Goal: Task Accomplishment & Management: Complete application form

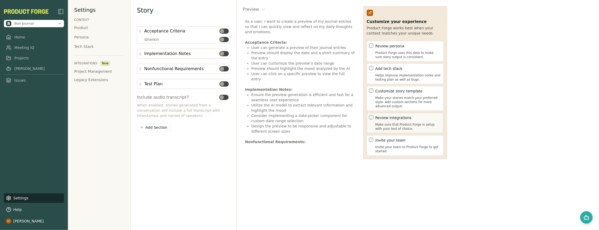
click at [395, 124] on p "Make sure that Product Forge is setup with your tool of choice." at bounding box center [409, 126] width 66 height 8
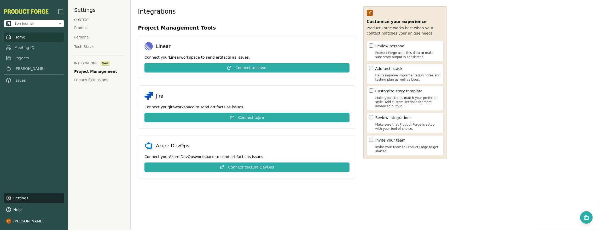
click at [23, 37] on link "Home" at bounding box center [34, 36] width 60 height 9
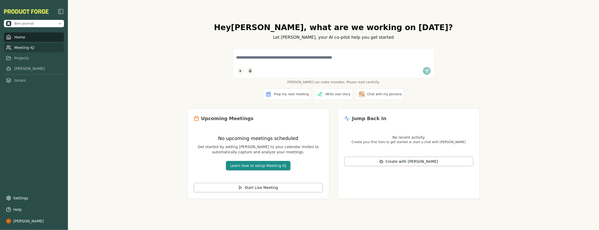
click at [34, 49] on link "Meeting IQ" at bounding box center [34, 47] width 60 height 9
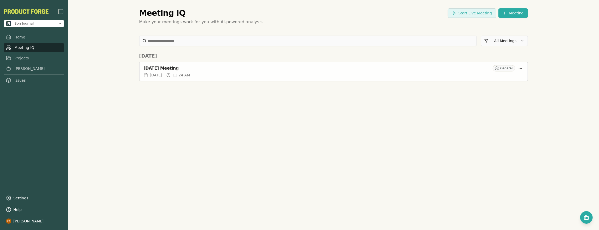
click at [229, 75] on div "[DATE] 11:24 AM" at bounding box center [334, 74] width 380 height 5
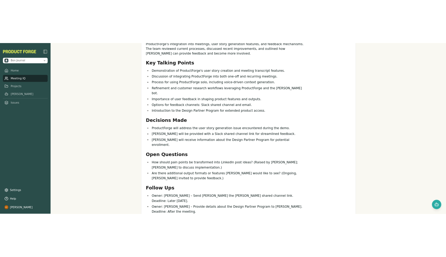
scroll to position [146, 0]
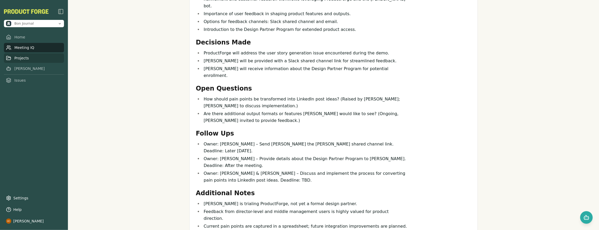
click at [30, 59] on link "Projects" at bounding box center [34, 57] width 60 height 9
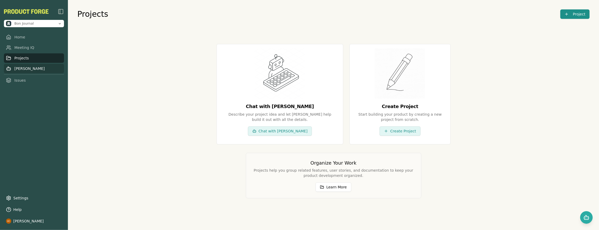
click at [30, 66] on link "[PERSON_NAME]" at bounding box center [34, 68] width 60 height 9
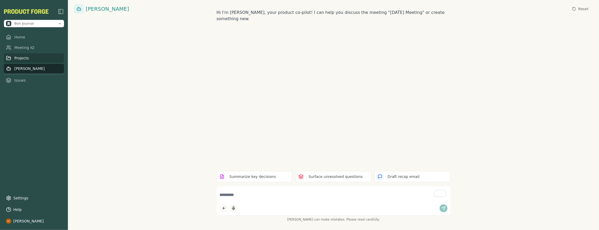
click at [28, 59] on link "Projects" at bounding box center [34, 57] width 60 height 9
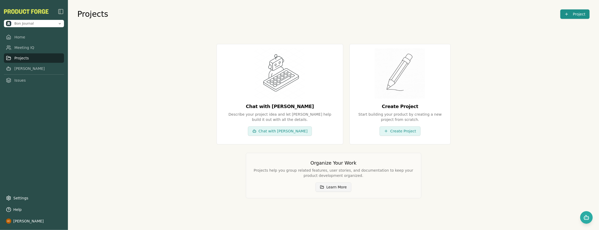
click at [339, 184] on button "Learn More" at bounding box center [334, 186] width 36 height 9
click at [21, 82] on link "Issues" at bounding box center [34, 80] width 60 height 9
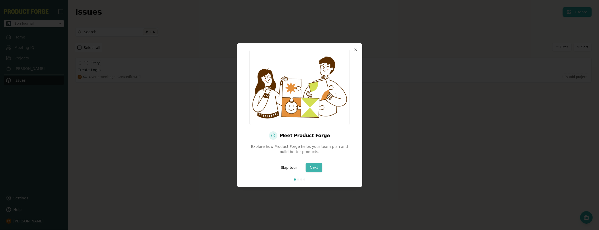
click at [316, 168] on button "Next" at bounding box center [314, 167] width 17 height 9
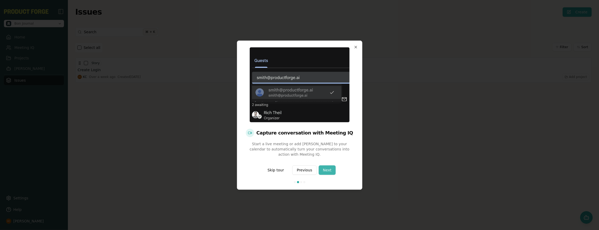
click at [326, 168] on button "Next" at bounding box center [327, 169] width 17 height 9
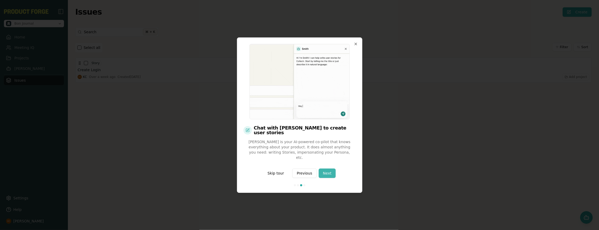
click at [327, 168] on button "Next" at bounding box center [327, 172] width 17 height 9
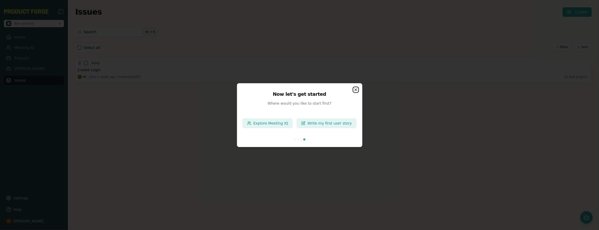
click at [356, 89] on icon "button" at bounding box center [356, 90] width 4 height 4
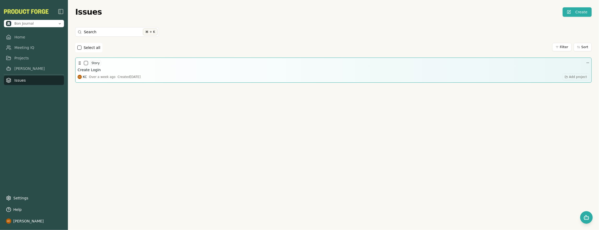
click at [169, 77] on div "KC Over a week ago Created [DATE] Add project" at bounding box center [334, 76] width 512 height 7
click at [259, 72] on div "Story Create Login KC Over a week ago Created [DATE] Add project" at bounding box center [334, 70] width 512 height 20
click at [84, 69] on h3 "Create Login" at bounding box center [89, 69] width 23 height 5
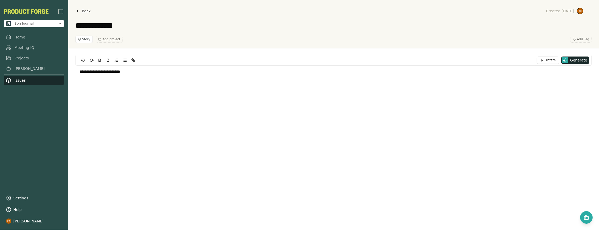
click at [81, 15] on div "**********" at bounding box center [333, 24] width 531 height 48
click at [81, 12] on link "Back" at bounding box center [83, 10] width 15 height 7
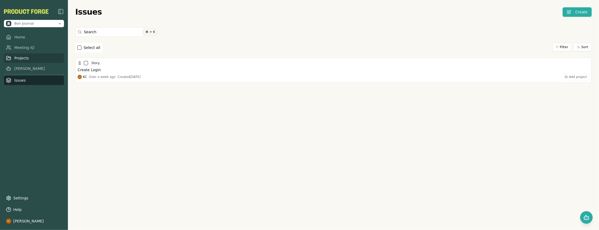
click at [25, 58] on link "Projects" at bounding box center [34, 57] width 60 height 9
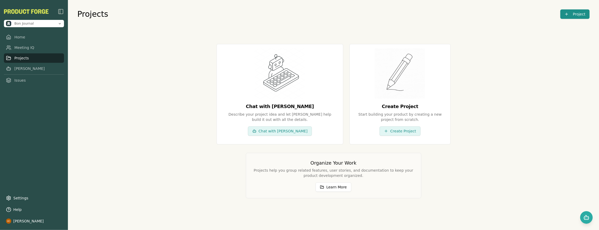
click at [565, 12] on button "Project" at bounding box center [575, 13] width 29 height 9
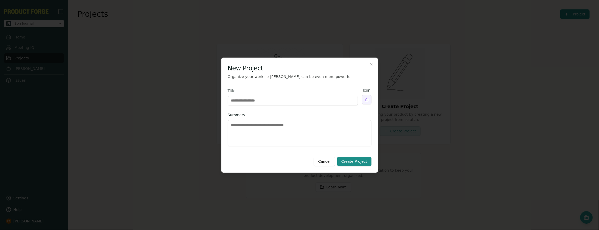
click at [356, 46] on div at bounding box center [299, 115] width 599 height 230
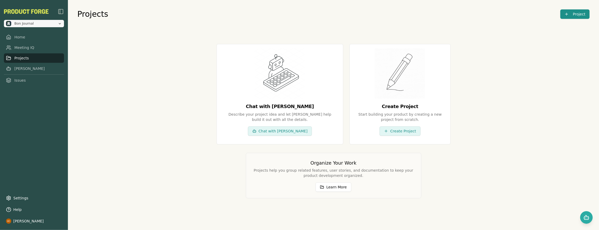
click at [59, 24] on icon "Open organization switcher" at bounding box center [60, 23] width 4 height 4
click at [197, 39] on div "Chat with [PERSON_NAME] Describe your project idea and let [PERSON_NAME] help b…" at bounding box center [333, 120] width 513 height 179
click at [55, 22] on span "Bon Journal" at bounding box center [31, 23] width 50 height 5
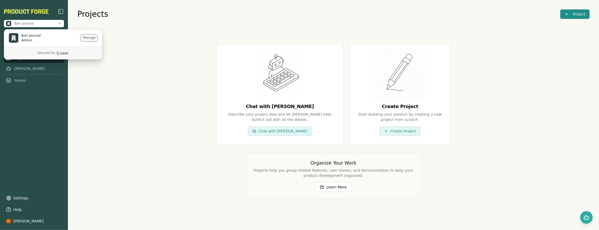
click at [88, 38] on button "Manage" at bounding box center [89, 38] width 16 height 6
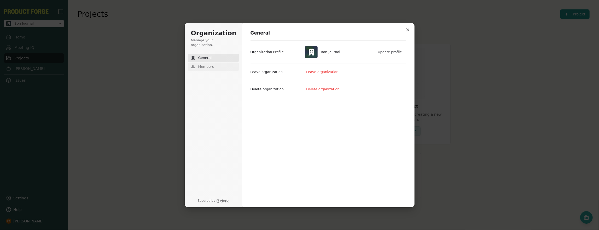
click at [206, 64] on span "Members" at bounding box center [206, 66] width 16 height 5
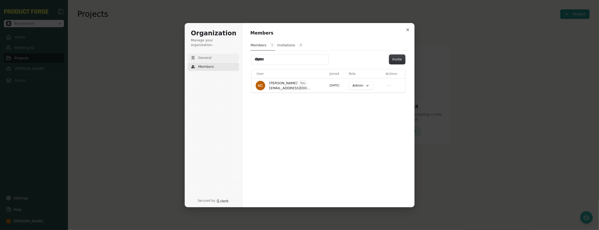
click at [212, 54] on button "General" at bounding box center [213, 58] width 51 height 8
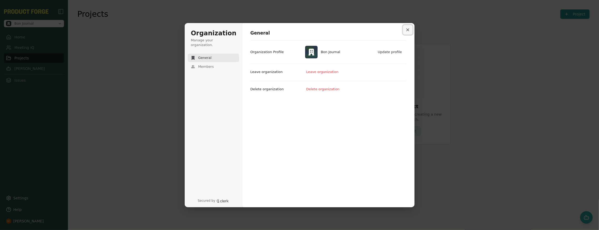
click at [406, 31] on icon "Close modal" at bounding box center [407, 29] width 3 height 3
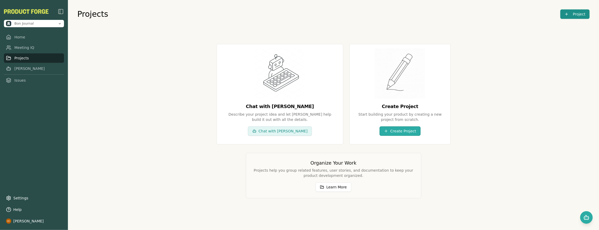
click at [398, 131] on button "Create Project" at bounding box center [400, 130] width 41 height 9
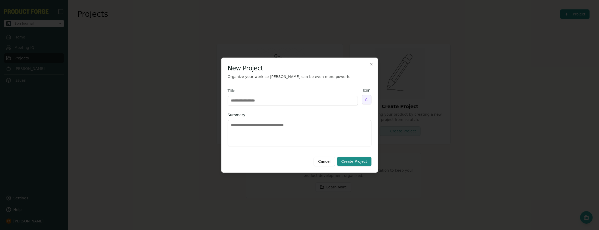
click at [275, 100] on input "Title" at bounding box center [293, 100] width 130 height 9
click at [247, 98] on input "Title" at bounding box center [293, 100] width 130 height 9
type input "**********"
click at [369, 98] on body "**********" at bounding box center [299, 115] width 599 height 230
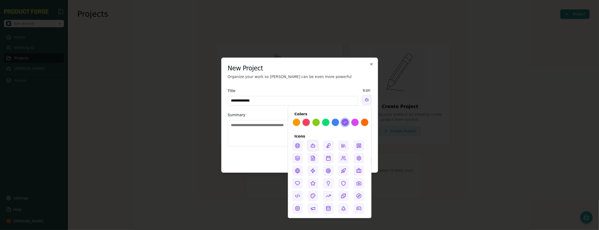
click at [311, 141] on button at bounding box center [313, 145] width 10 height 10
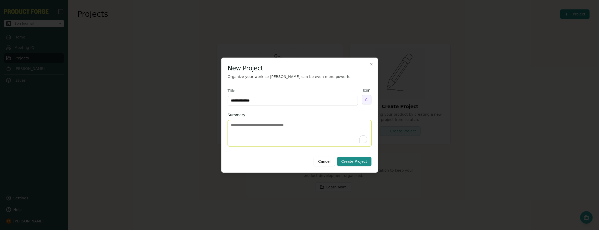
click at [284, 136] on textarea "Summary" at bounding box center [300, 133] width 144 height 26
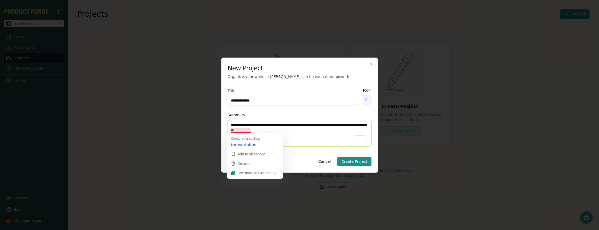
click at [242, 131] on textarea "**********" at bounding box center [300, 133] width 144 height 26
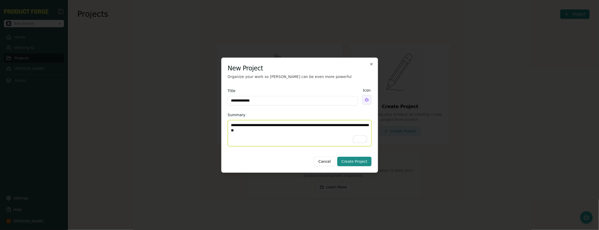
click at [296, 130] on textarea "**********" at bounding box center [300, 133] width 144 height 26
click at [310, 130] on textarea "**********" at bounding box center [300, 133] width 144 height 26
click at [279, 130] on textarea "**********" at bounding box center [300, 133] width 144 height 26
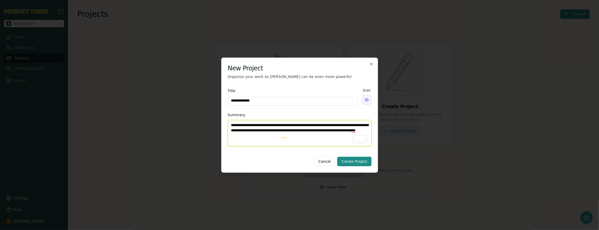
click at [305, 136] on textarea "**********" at bounding box center [300, 133] width 144 height 26
type textarea "**********"
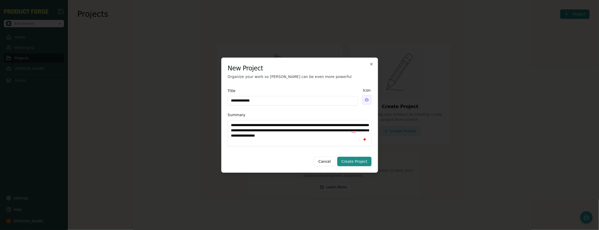
click at [361, 162] on button "Create Project" at bounding box center [354, 161] width 34 height 9
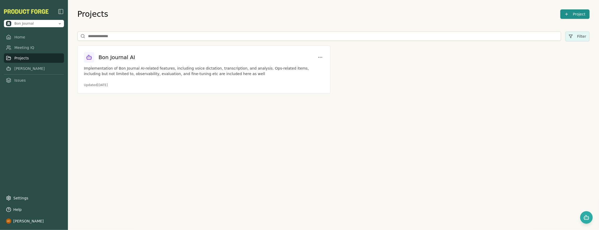
click at [577, 14] on button "Project" at bounding box center [575, 13] width 29 height 9
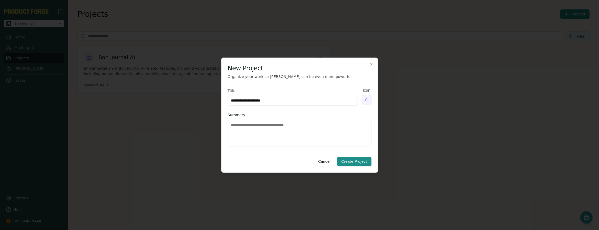
type input "**********"
click at [361, 99] on div "**********" at bounding box center [300, 97] width 144 height 18
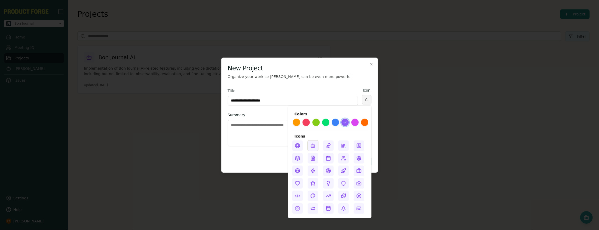
click at [365, 99] on body "**********" at bounding box center [299, 115] width 599 height 230
click at [339, 123] on button at bounding box center [335, 122] width 8 height 8
click at [342, 122] on button at bounding box center [345, 122] width 8 height 8
click at [342, 195] on icon at bounding box center [344, 195] width 4 height 4
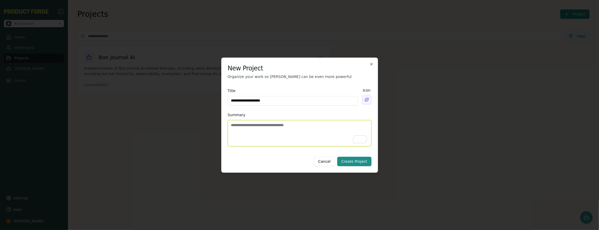
click at [288, 125] on textarea "Summary" at bounding box center [300, 133] width 144 height 26
click at [279, 125] on textarea "**********" at bounding box center [300, 133] width 144 height 26
click at [287, 125] on textarea "**********" at bounding box center [300, 133] width 144 height 26
type textarea "**********"
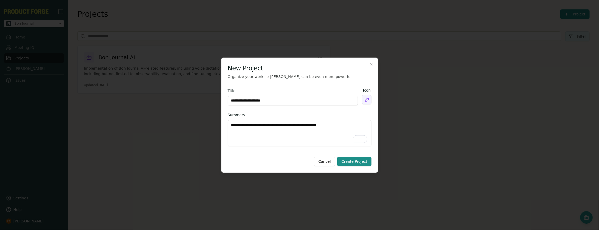
click at [346, 159] on button "Create Project" at bounding box center [354, 161] width 34 height 9
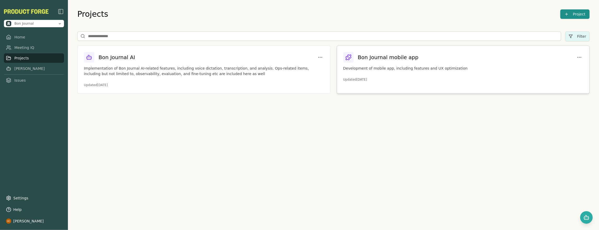
click at [413, 70] on p "Development of mobile app, including features and UX optimization" at bounding box center [463, 68] width 240 height 5
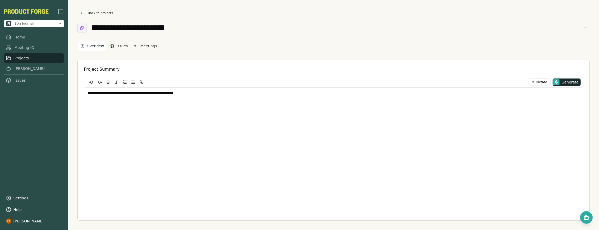
click at [118, 47] on button "Issues" at bounding box center [119, 45] width 22 height 9
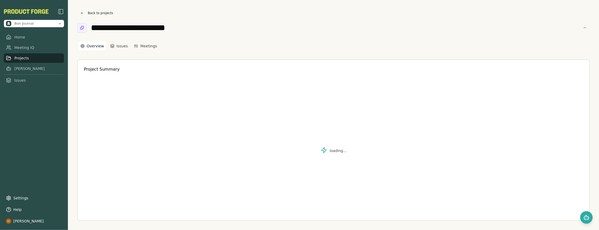
click at [94, 45] on button "Overview" at bounding box center [92, 45] width 28 height 9
click at [94, 11] on button "Back to projects" at bounding box center [96, 12] width 39 height 7
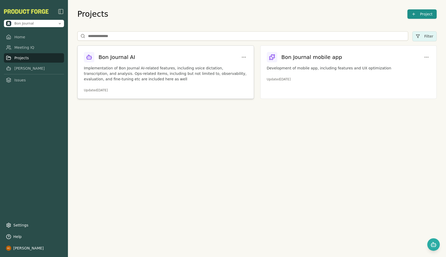
click at [147, 61] on div "Bon Journal AI" at bounding box center [166, 57] width 164 height 10
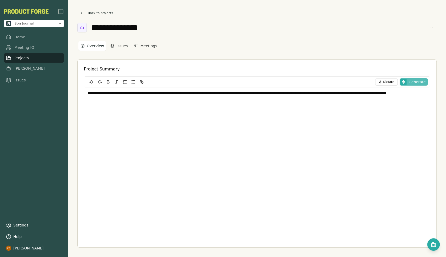
click at [412, 80] on span "Generate" at bounding box center [417, 81] width 17 height 5
click at [409, 81] on button "Generate" at bounding box center [414, 81] width 28 height 7
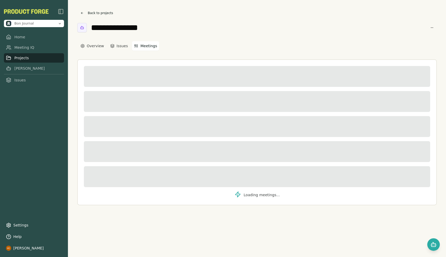
click at [140, 44] on button "Meetings" at bounding box center [145, 45] width 27 height 9
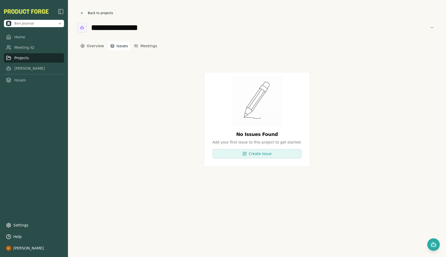
click at [118, 46] on button "Issues" at bounding box center [119, 45] width 22 height 9
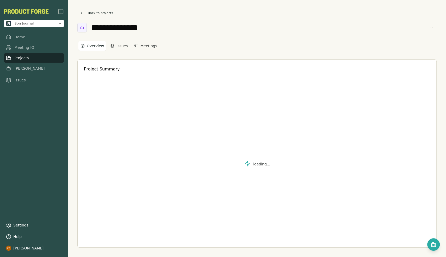
click at [89, 46] on button "Overview" at bounding box center [92, 45] width 28 height 9
click at [29, 64] on link "[PERSON_NAME]" at bounding box center [34, 68] width 60 height 9
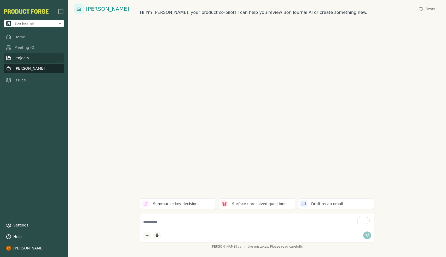
click at [42, 59] on link "Projects" at bounding box center [34, 57] width 60 height 9
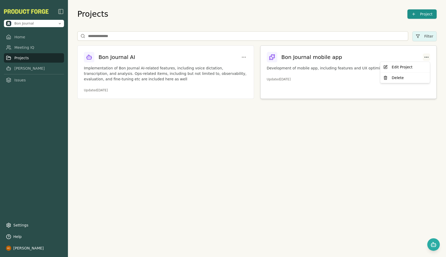
click at [425, 57] on html "Bon Journal Home Meeting IQ Projects [PERSON_NAME] Issues Settings Help [PERSON…" at bounding box center [223, 128] width 446 height 257
click at [342, 58] on html "Bon Journal Home Meeting IQ Projects [PERSON_NAME] Issues Settings Help [PERSON…" at bounding box center [223, 128] width 446 height 257
click at [323, 59] on h3 "Bon Journal mobile app" at bounding box center [312, 57] width 61 height 7
click at [368, 67] on p "Development of mobile app, including features and UX optimization" at bounding box center [349, 68] width 164 height 5
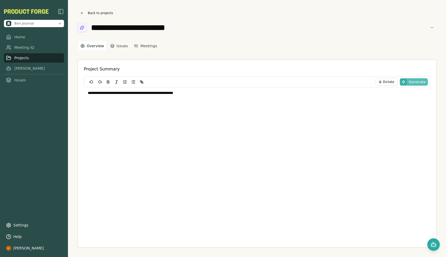
click at [423, 81] on span "Generate" at bounding box center [417, 81] width 17 height 5
click at [124, 48] on button "Issues" at bounding box center [119, 45] width 22 height 9
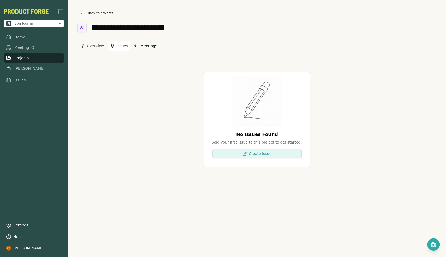
click at [140, 45] on button "Meetings" at bounding box center [145, 45] width 27 height 9
click at [117, 45] on button "Issues" at bounding box center [119, 45] width 22 height 9
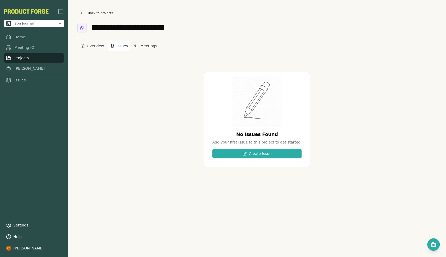
click at [257, 154] on button "Create Issue" at bounding box center [257, 153] width 89 height 9
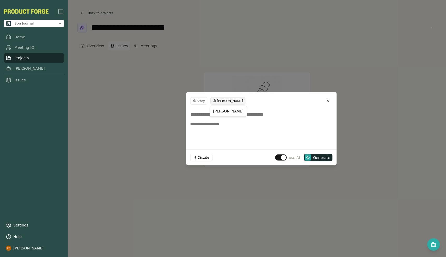
click at [238, 102] on html "**********" at bounding box center [223, 128] width 446 height 257
click at [227, 110] on div "[PERSON_NAME]" at bounding box center [228, 111] width 35 height 8
click at [283, 161] on div "use AI Generate" at bounding box center [303, 157] width 57 height 7
click at [285, 158] on button "button" at bounding box center [281, 157] width 12 height 6
click at [285, 158] on button "button" at bounding box center [285, 157] width 12 height 6
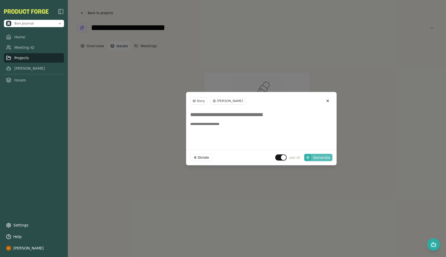
click at [315, 159] on span "Generate" at bounding box center [321, 157] width 17 height 5
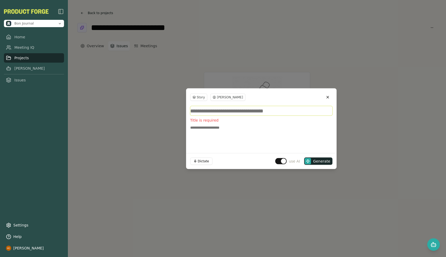
click at [215, 112] on input at bounding box center [261, 110] width 142 height 9
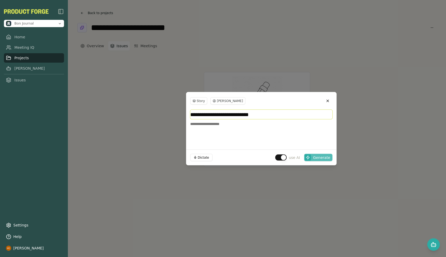
type input "**********"
click at [314, 157] on span "Generate" at bounding box center [321, 157] width 17 height 5
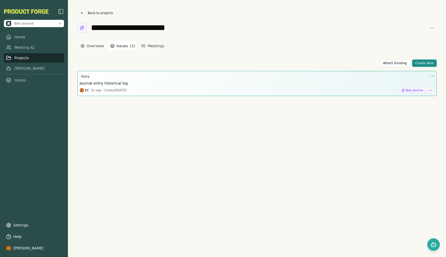
click at [119, 85] on h3 "Journal entry historical log" at bounding box center [104, 83] width 48 height 5
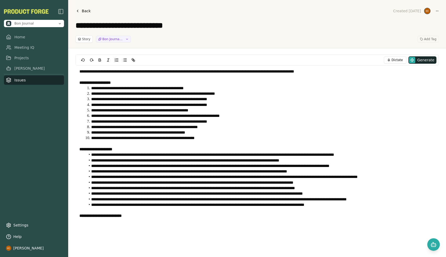
click at [86, 14] on link "Back" at bounding box center [83, 10] width 15 height 7
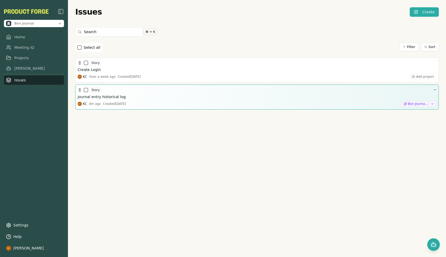
click at [289, 93] on div "Story Journal entry historical log KC 4m ago Created [DATE] Bon Journal mobile …" at bounding box center [257, 97] width 359 height 20
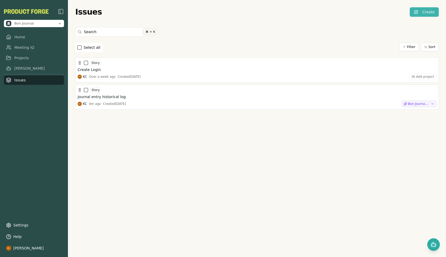
click at [418, 11] on button "Create" at bounding box center [424, 11] width 29 height 9
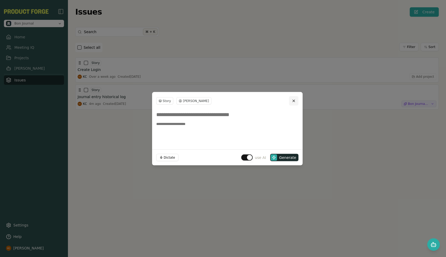
click at [291, 101] on button "Close" at bounding box center [293, 100] width 9 height 9
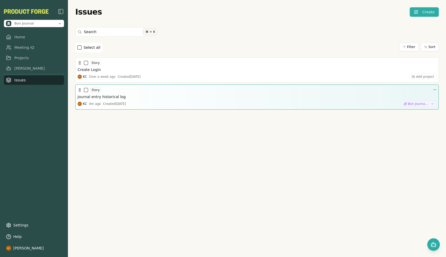
click at [417, 104] on span "Bon Journal mobile app" at bounding box center [418, 104] width 21 height 4
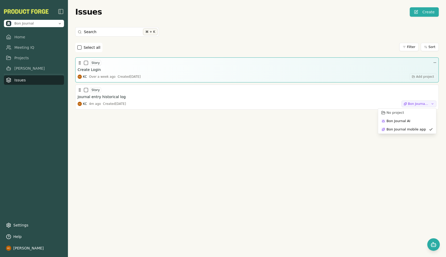
click at [374, 58] on div "Story Create Login KC Over a week ago Created [DATE] Add project" at bounding box center [257, 70] width 364 height 25
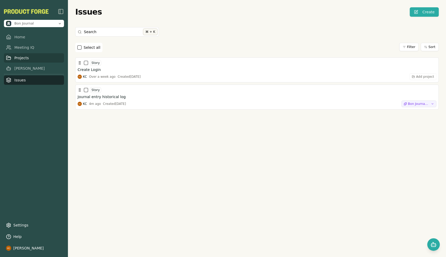
click at [55, 61] on link "Projects" at bounding box center [34, 57] width 60 height 9
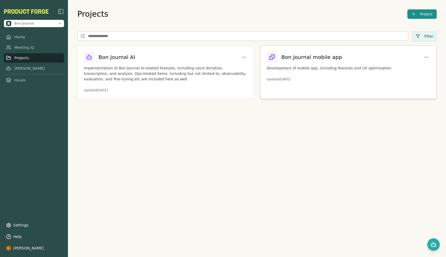
click at [303, 69] on p "Development of mobile app, including features and UX optimization" at bounding box center [349, 68] width 164 height 5
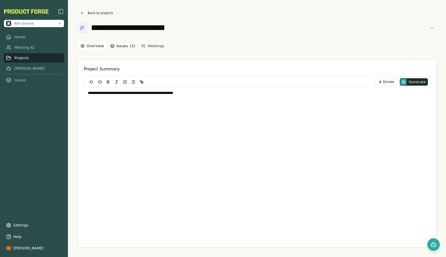
click at [124, 48] on button "Issues ( 1 )" at bounding box center [122, 45] width 29 height 9
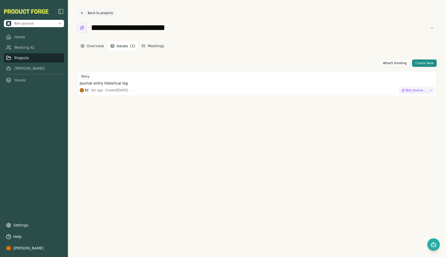
click at [82, 13] on button "Back to projects" at bounding box center [96, 12] width 39 height 7
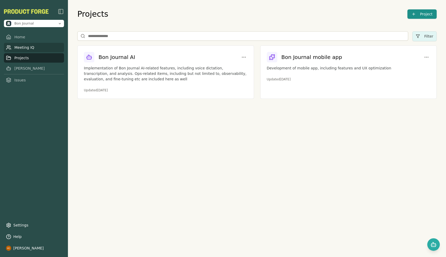
click at [32, 48] on link "Meeting IQ" at bounding box center [34, 47] width 60 height 9
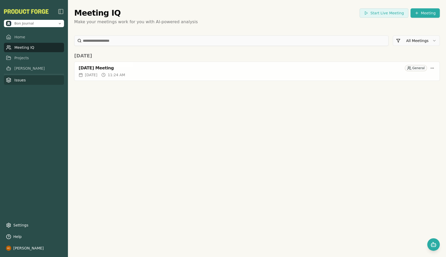
click at [17, 83] on link "Issues" at bounding box center [34, 80] width 60 height 9
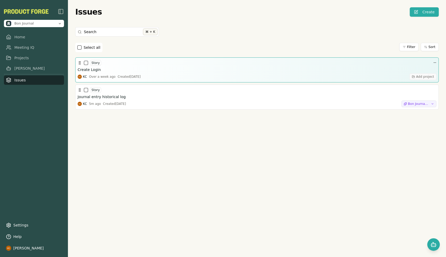
click at [419, 77] on span "Add project" at bounding box center [425, 77] width 18 height 4
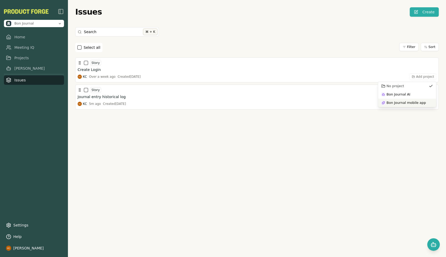
click at [398, 102] on span "Bon Journal mobile app" at bounding box center [406, 103] width 39 height 4
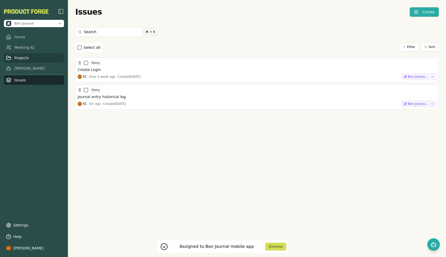
click at [20, 57] on link "Projects" at bounding box center [34, 57] width 60 height 9
